Goal: Task Accomplishment & Management: Manage account settings

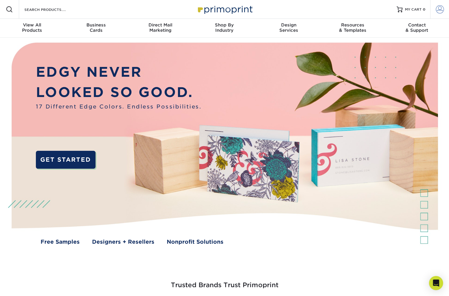
click at [439, 8] on span at bounding box center [440, 9] width 8 height 8
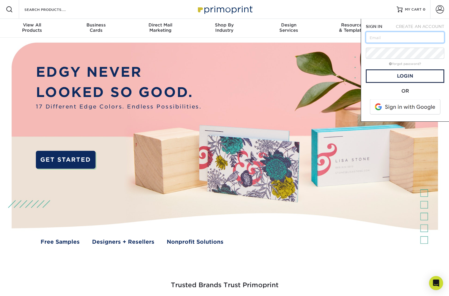
type input "[PERSON_NAME][EMAIL_ADDRESS][PERSON_NAME][DOMAIN_NAME]"
click at [399, 81] on link "Login" at bounding box center [405, 76] width 79 height 14
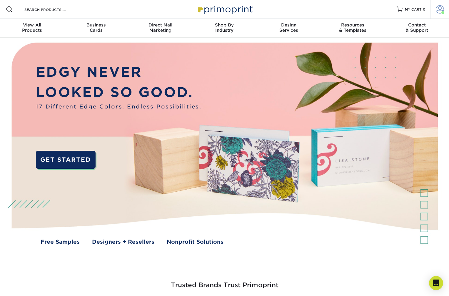
click at [437, 10] on span at bounding box center [440, 9] width 8 height 8
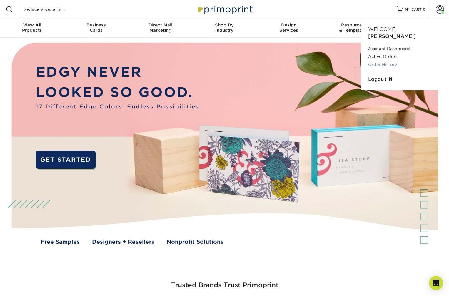
click at [387, 61] on link "Order History" at bounding box center [405, 65] width 74 height 8
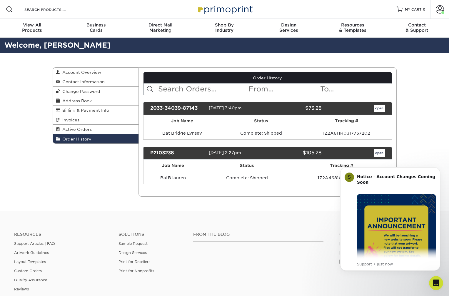
click at [304, 201] on div "Order History Account Overview Contact Information Change Password Address Book…" at bounding box center [224, 132] width 353 height 158
click at [75, 130] on span "Active Orders" at bounding box center [76, 129] width 32 height 5
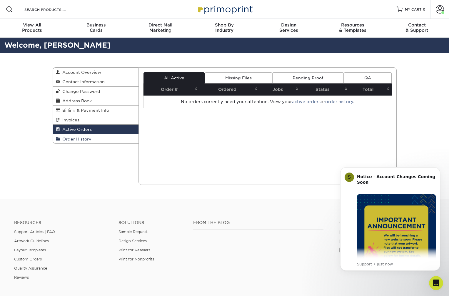
click at [76, 138] on span "Order History" at bounding box center [75, 139] width 31 height 5
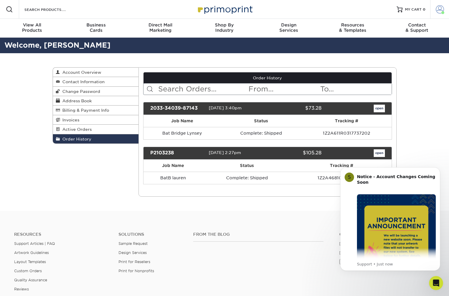
click at [438, 12] on span at bounding box center [440, 9] width 8 height 8
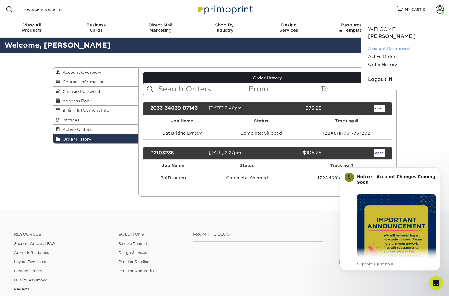
click at [403, 45] on link "Account Dashboard" at bounding box center [405, 49] width 74 height 8
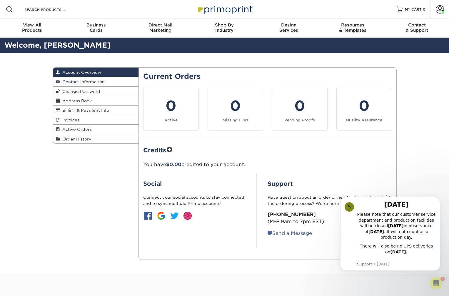
click at [78, 86] on link "Contact Information" at bounding box center [96, 81] width 86 height 9
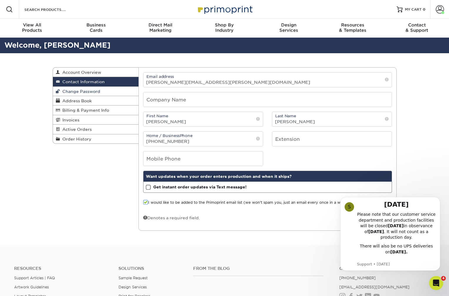
click at [77, 93] on span "Change Password" at bounding box center [80, 91] width 40 height 5
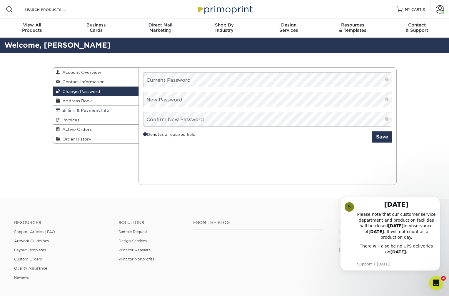
click at [79, 108] on link "Billing & Payment Info" at bounding box center [96, 110] width 86 height 9
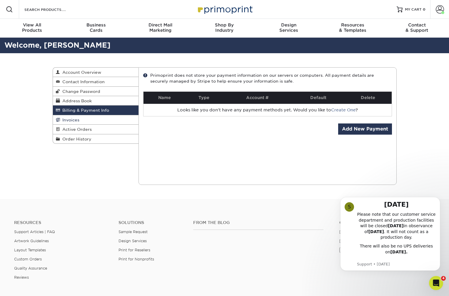
click at [76, 121] on span "Invoices" at bounding box center [69, 120] width 19 height 5
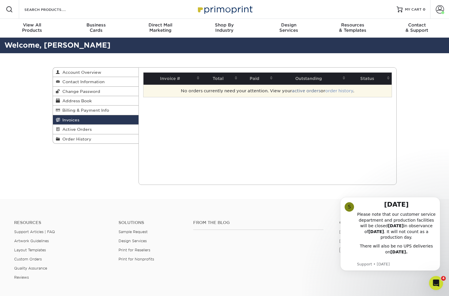
click at [344, 90] on link "order history" at bounding box center [339, 91] width 28 height 5
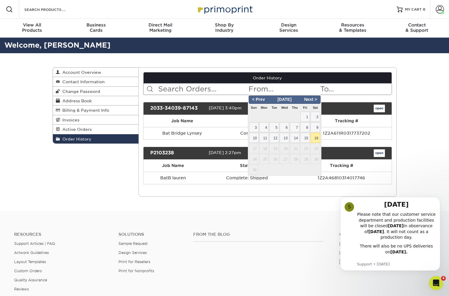
click at [250, 90] on input "text" at bounding box center [284, 89] width 72 height 11
click at [387, 111] on div "open" at bounding box center [357, 109] width 63 height 8
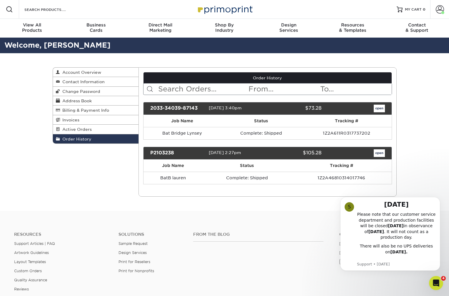
click at [383, 111] on link "open" at bounding box center [379, 109] width 11 height 8
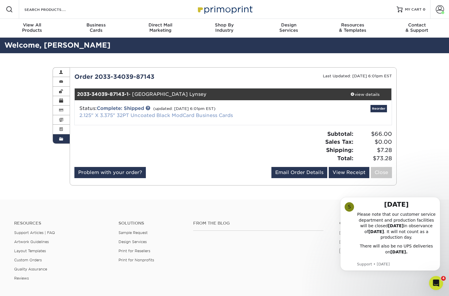
click at [138, 115] on link "2.125" X 3.375" 32PT Uncoated Black ModCard Business Cards" at bounding box center [155, 116] width 153 height 6
click at [62, 128] on link "Active Orders" at bounding box center [61, 129] width 17 height 9
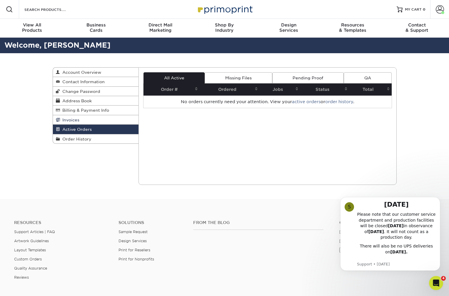
click at [63, 119] on span "Invoices" at bounding box center [69, 120] width 19 height 5
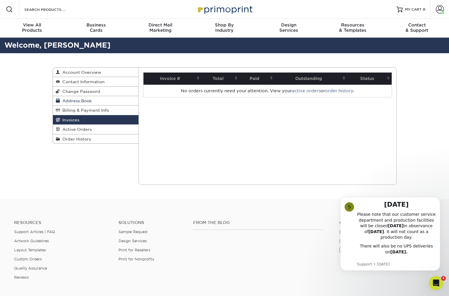
click at [64, 97] on link "Address Book" at bounding box center [96, 100] width 86 height 9
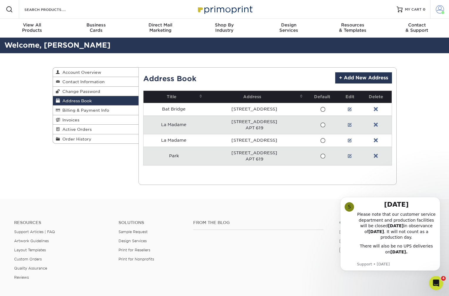
click at [441, 11] on span at bounding box center [440, 9] width 8 height 8
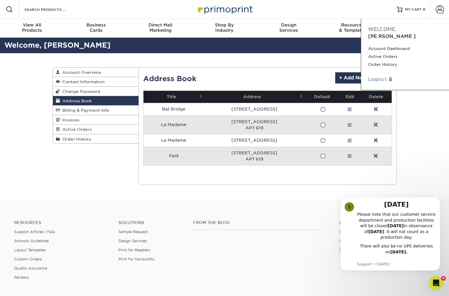
click at [379, 76] on link "Logout" at bounding box center [405, 79] width 74 height 7
